Goal: Task Accomplishment & Management: Use online tool/utility

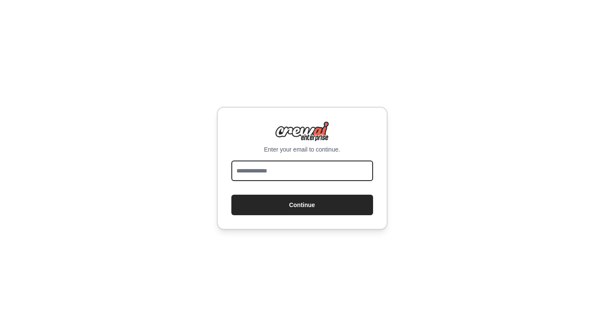
click at [298, 174] on input "email" at bounding box center [303, 171] width 142 height 21
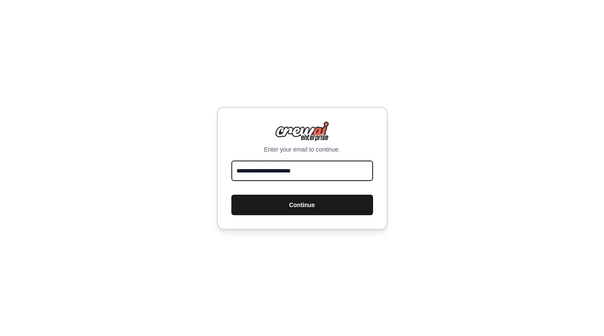
type input "**********"
click at [315, 208] on button "Continue" at bounding box center [303, 205] width 142 height 21
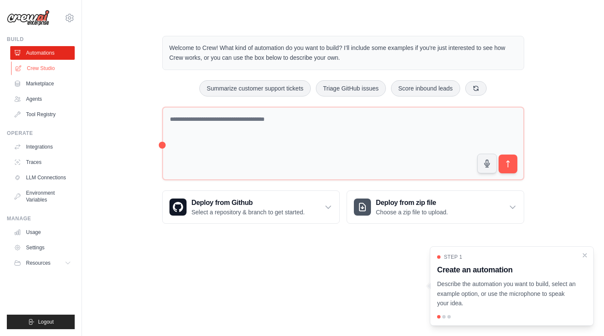
click at [44, 68] on link "Crew Studio" at bounding box center [43, 69] width 65 height 14
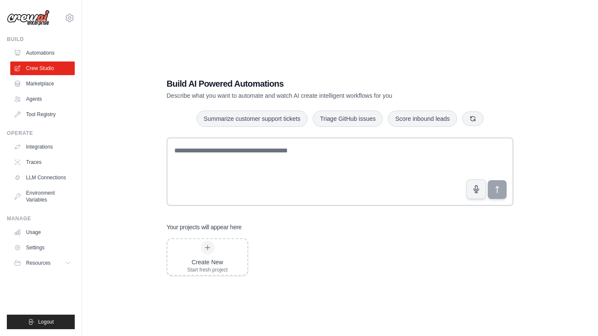
scroll to position [17, 0]
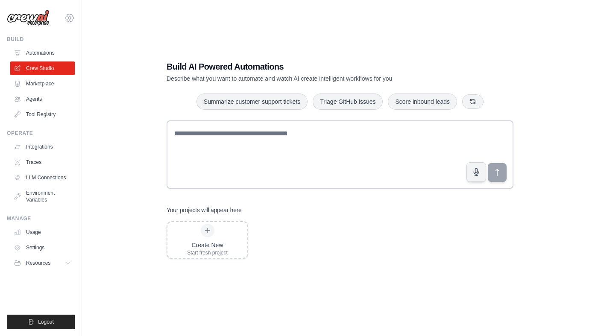
click at [72, 18] on icon at bounding box center [70, 18] width 10 height 10
click at [137, 30] on div "Build AI Powered Automations Describe what you want to automate and watch AI cr…" at bounding box center [340, 159] width 489 height 336
click at [41, 99] on link "Agents" at bounding box center [43, 99] width 65 height 14
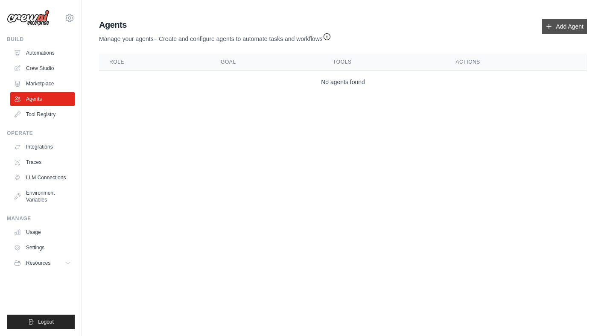
click at [554, 25] on link "Add Agent" at bounding box center [565, 26] width 45 height 15
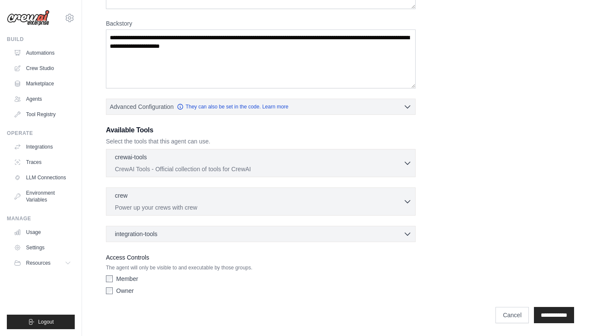
scroll to position [122, 0]
